Goal: Information Seeking & Learning: Learn about a topic

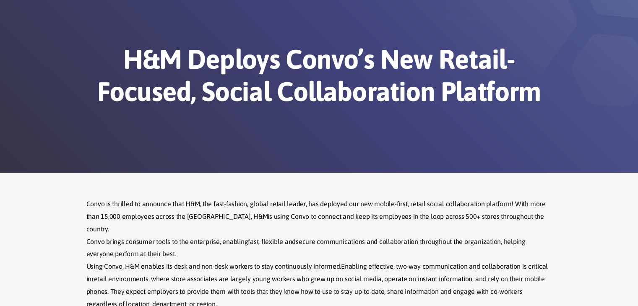
scroll to position [42, 0]
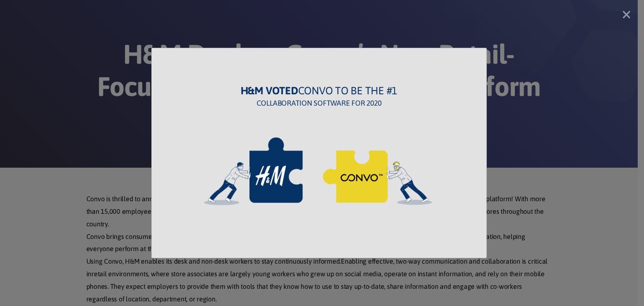
click at [525, 137] on div "× H&M voted [PERSON_NAME] to be the #1 collaboration software for 2020" at bounding box center [322, 153] width 644 height 306
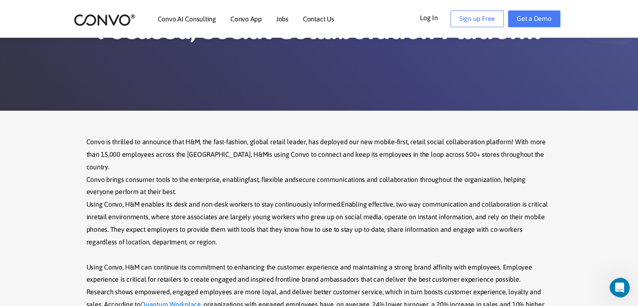
scroll to position [126, 0]
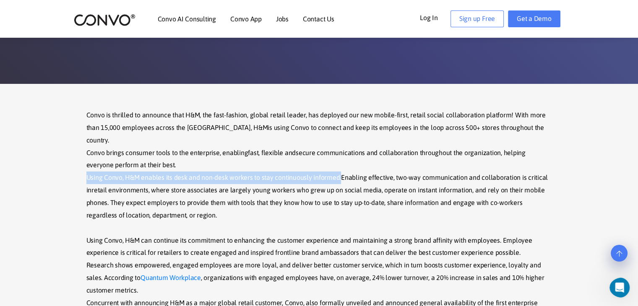
drag, startPoint x: 87, startPoint y: 167, endPoint x: 338, endPoint y: 167, distance: 250.9
click at [338, 174] on span "Using Convo, H&M enables its desk and non-desk workers to stay continuously inf…" at bounding box center [213, 178] width 255 height 8
copy span "Using Convo, H&M enables its desk and non-desk workers to stay continuously inf…"
click at [112, 160] on p "Convo is thrilled to announce that H&M, the fast-fashion, global retail leader,…" at bounding box center [319, 234] width 466 height 250
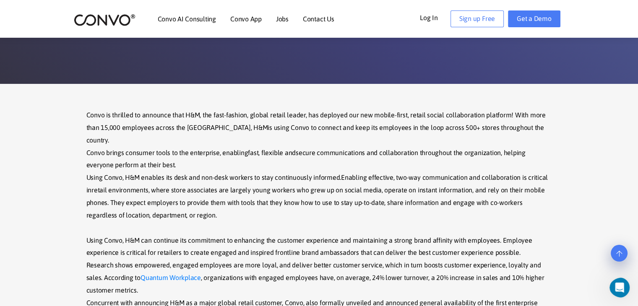
click at [114, 174] on span "Using Convo, H&M enables its desk and non-desk workers to stay continuously inf…" at bounding box center [213, 178] width 255 height 8
copy span "Convo"
click at [142, 174] on span "Using Convo, H&M enables its desk and non-desk workers to stay continuously inf…" at bounding box center [213, 178] width 255 height 8
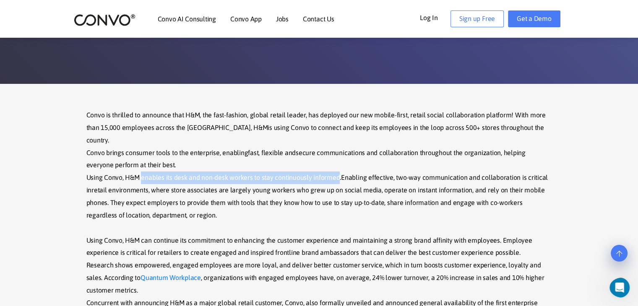
drag, startPoint x: 142, startPoint y: 167, endPoint x: 330, endPoint y: 165, distance: 188.0
click at [330, 174] on span "Using Convo, H&M enables its desk and non-desk workers to stay continuously inf…" at bounding box center [213, 178] width 255 height 8
copy span "enables its desk and non-desk workers to stay continuously informed"
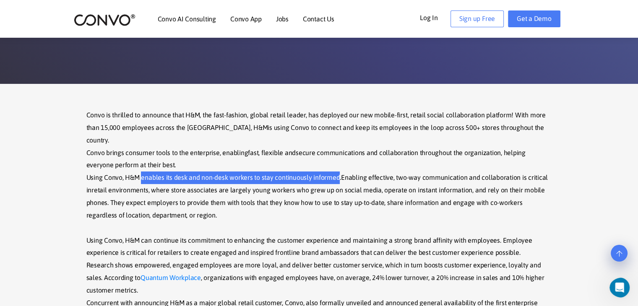
scroll to position [0, 0]
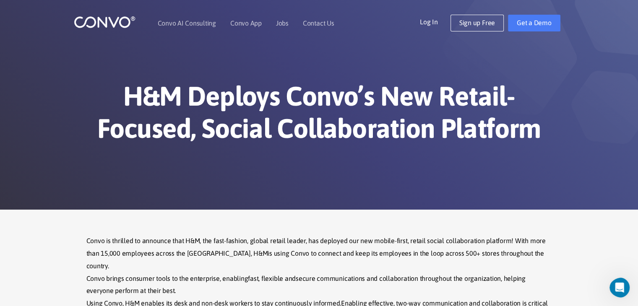
click at [306, 104] on h1 "H&M Deploys Convo’s New Retail-Focused, Social Collaboration Platform" at bounding box center [319, 115] width 466 height 71
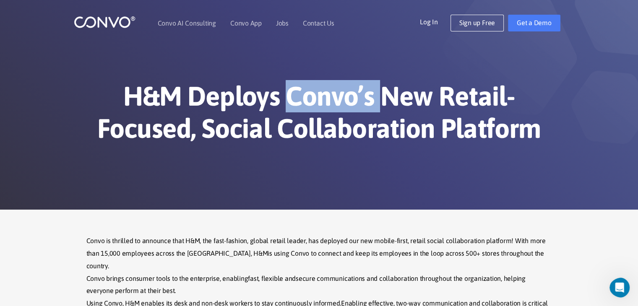
click at [306, 104] on h1 "H&M Deploys Convo’s New Retail-Focused, Social Collaboration Platform" at bounding box center [319, 115] width 466 height 71
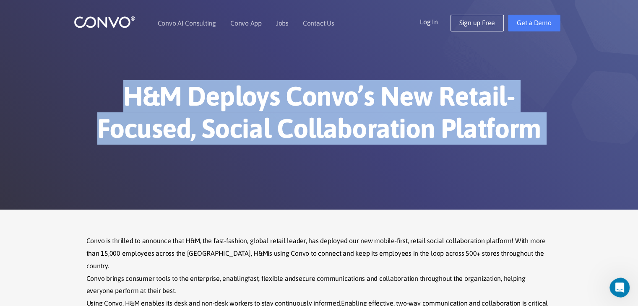
click at [306, 104] on h1 "H&M Deploys Convo’s New Retail-Focused, Social Collaboration Platform" at bounding box center [319, 115] width 466 height 71
copy div "H&M Deploys Convo’s New Retail-Focused, Social Collaboration Platform"
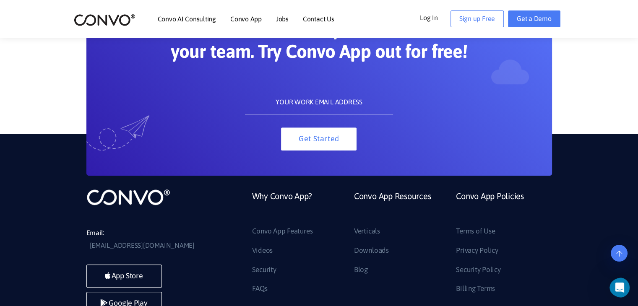
scroll to position [711, 0]
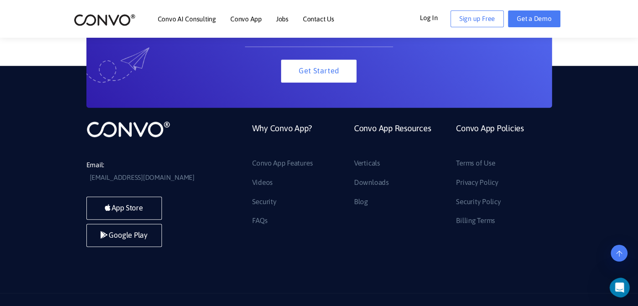
drag, startPoint x: 92, startPoint y: 287, endPoint x: 139, endPoint y: 286, distance: 47.0
copy p "Convo 2025"
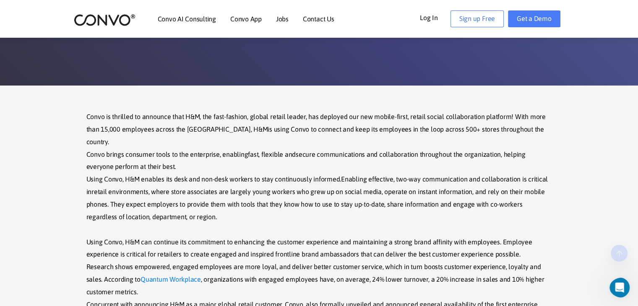
scroll to position [126, 0]
